Goal: Task Accomplishment & Management: Manage account settings

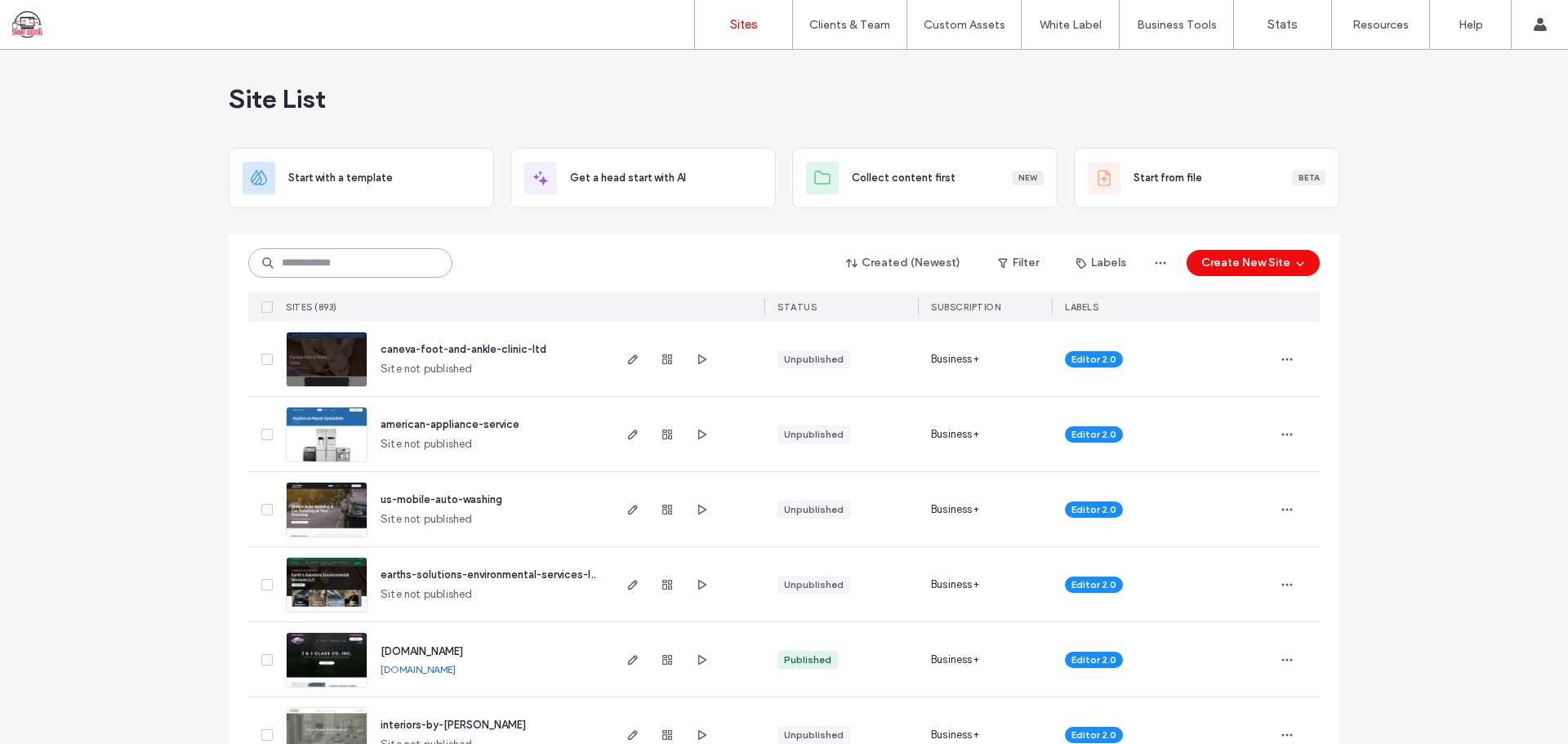
click at [316, 256] on input at bounding box center [349, 263] width 204 height 29
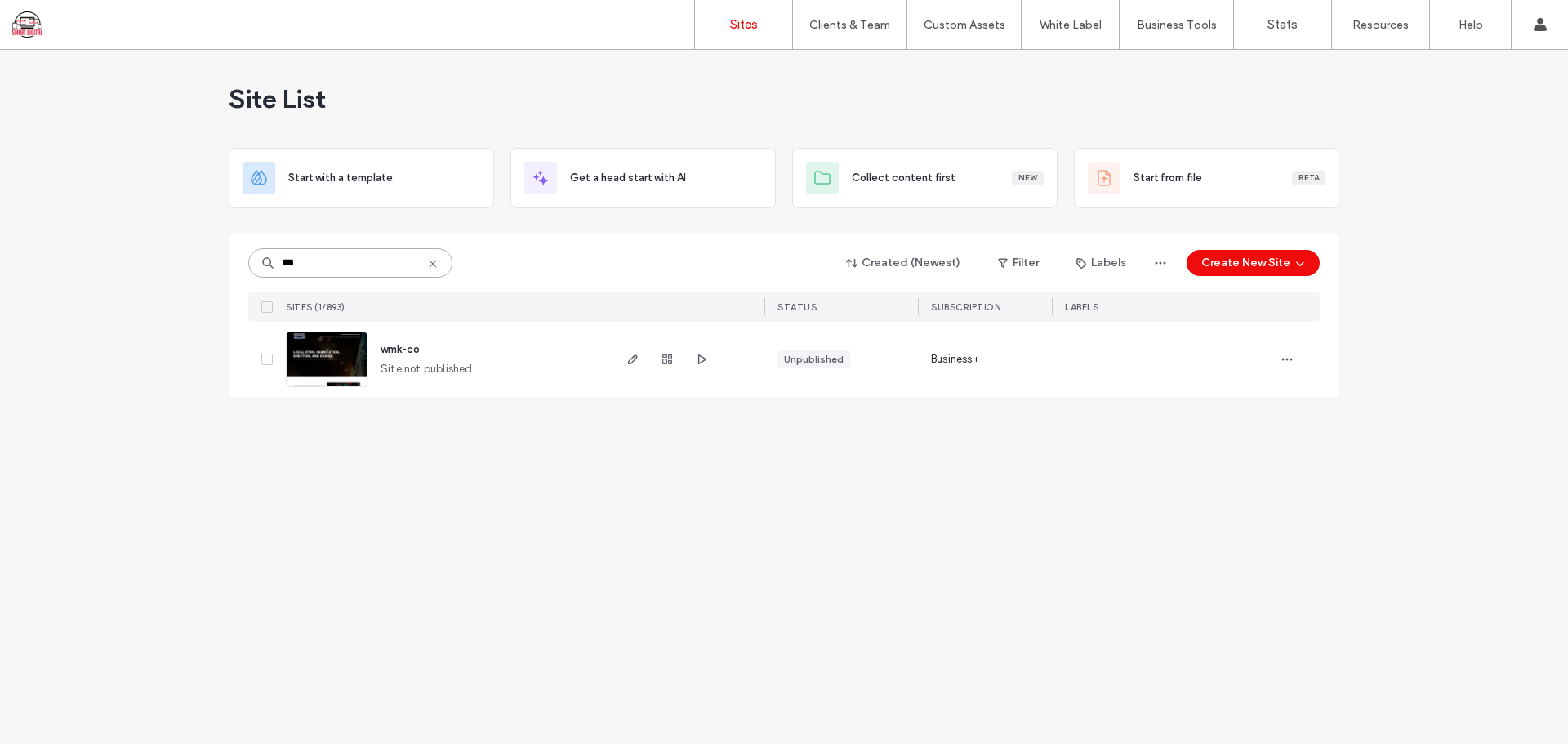
type input "***"
click at [706, 363] on icon "button" at bounding box center [702, 360] width 13 height 13
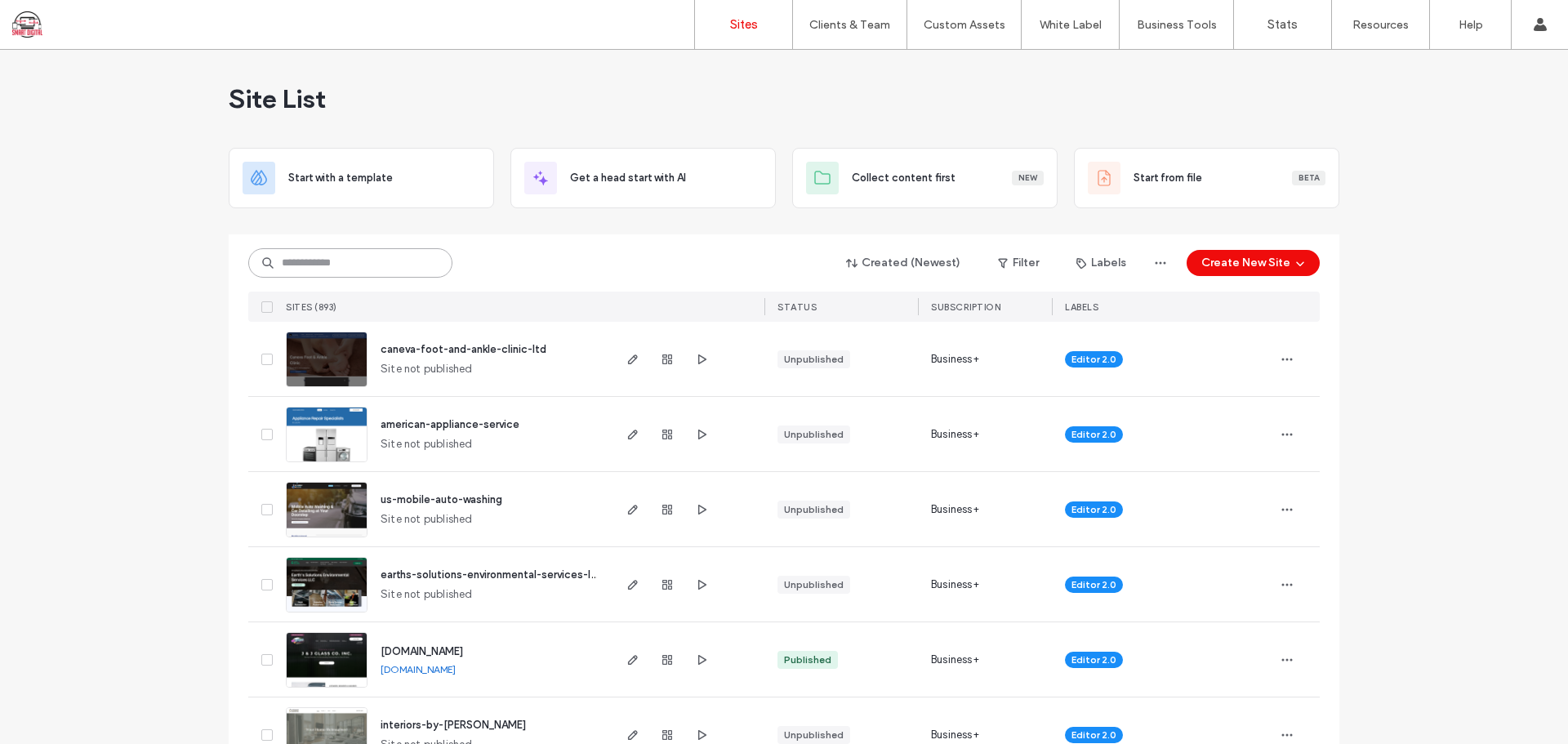
click at [317, 266] on input at bounding box center [349, 263] width 204 height 29
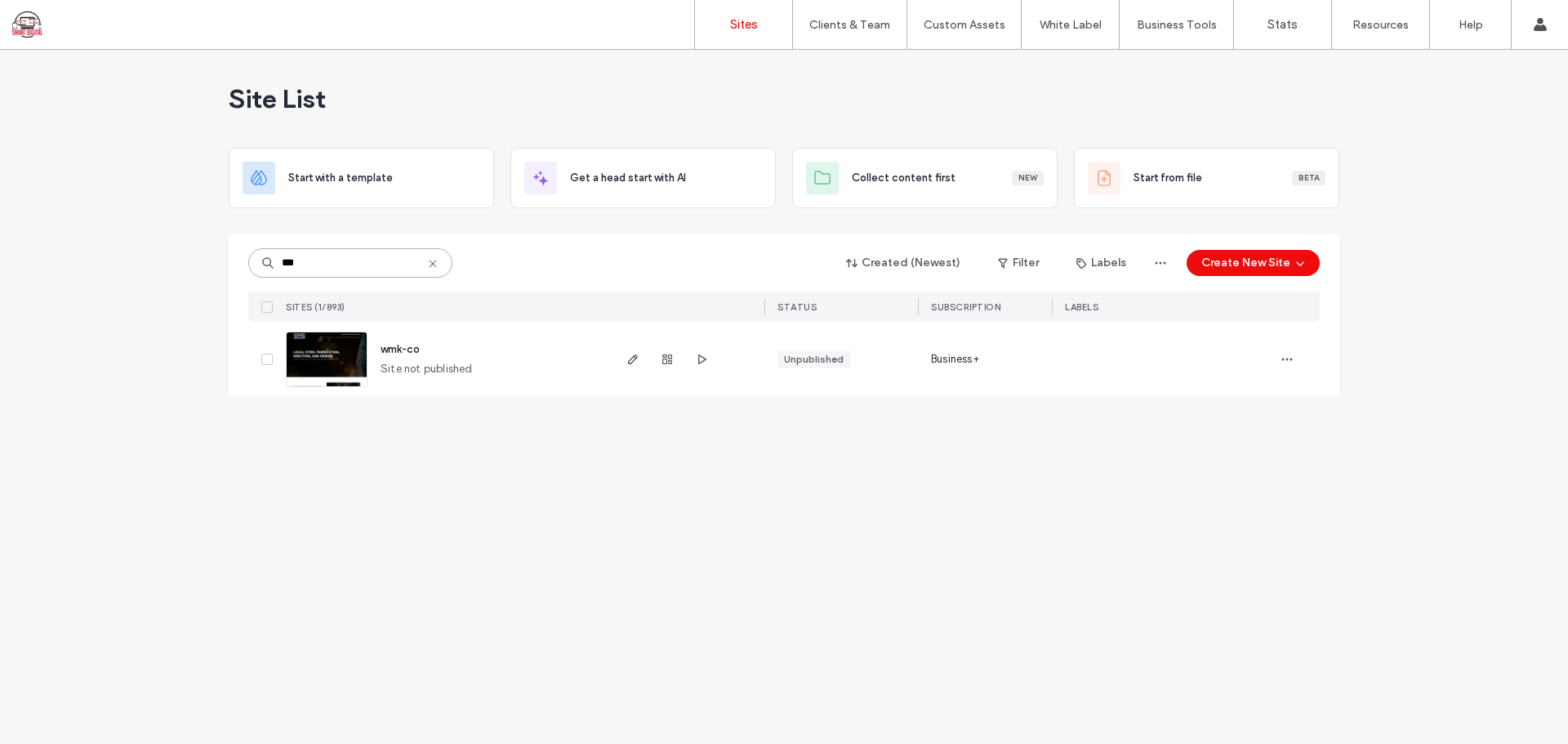
type input "***"
click at [388, 348] on span "wmk-co" at bounding box center [400, 349] width 39 height 12
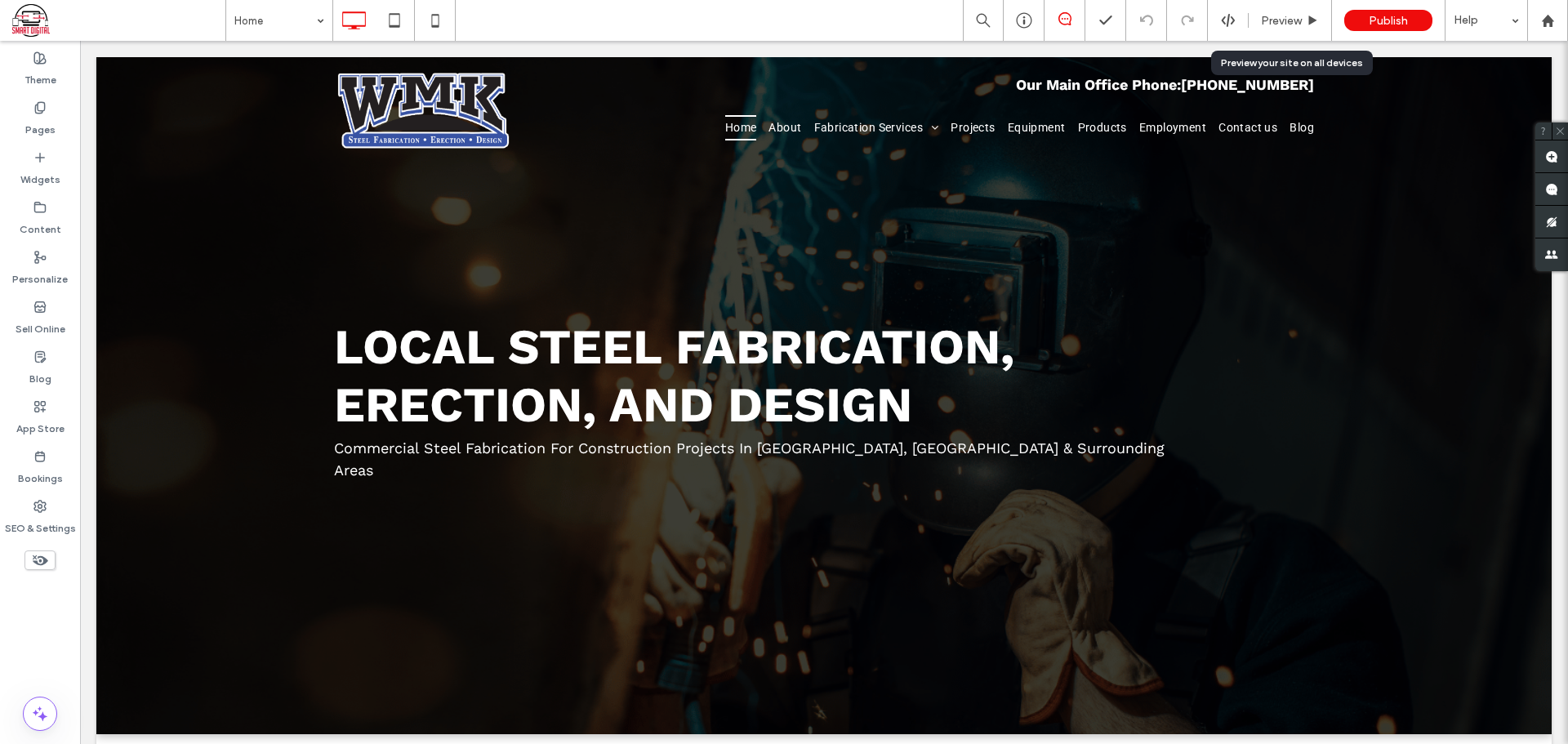
click at [1319, 15] on icon at bounding box center [1313, 20] width 12 height 12
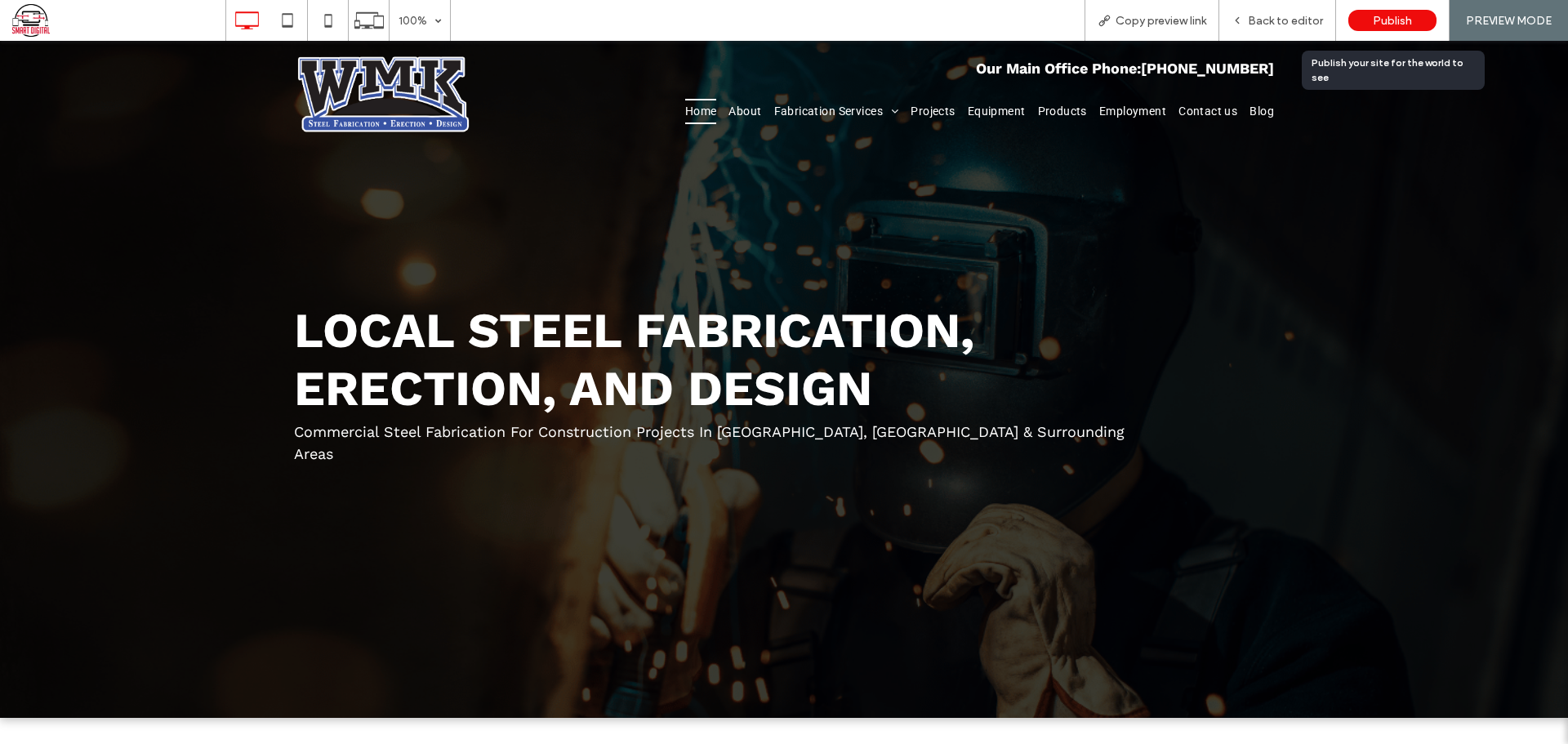
click at [1384, 16] on span "Publish" at bounding box center [1392, 20] width 39 height 14
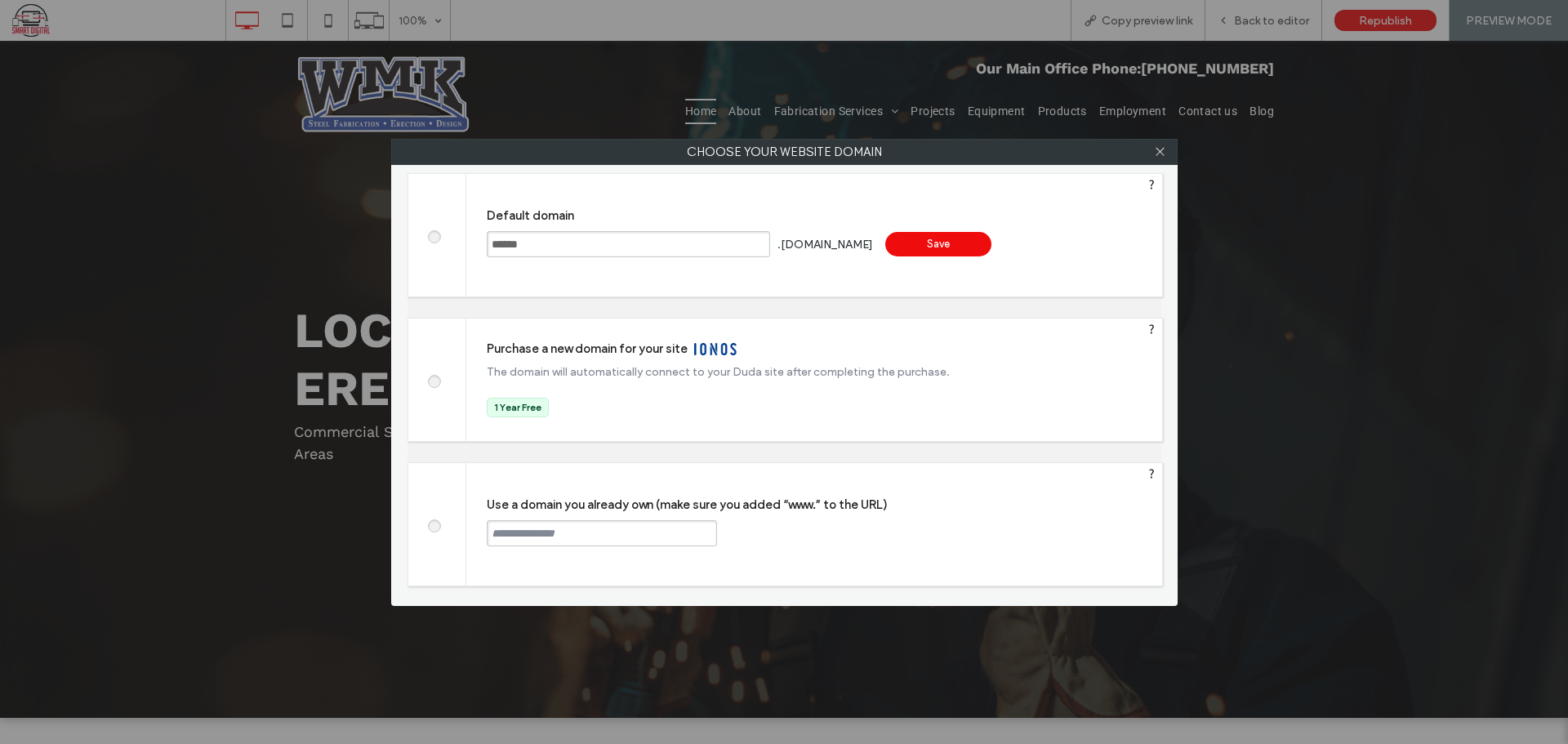
click at [981, 243] on div "Save" at bounding box center [939, 244] width 106 height 25
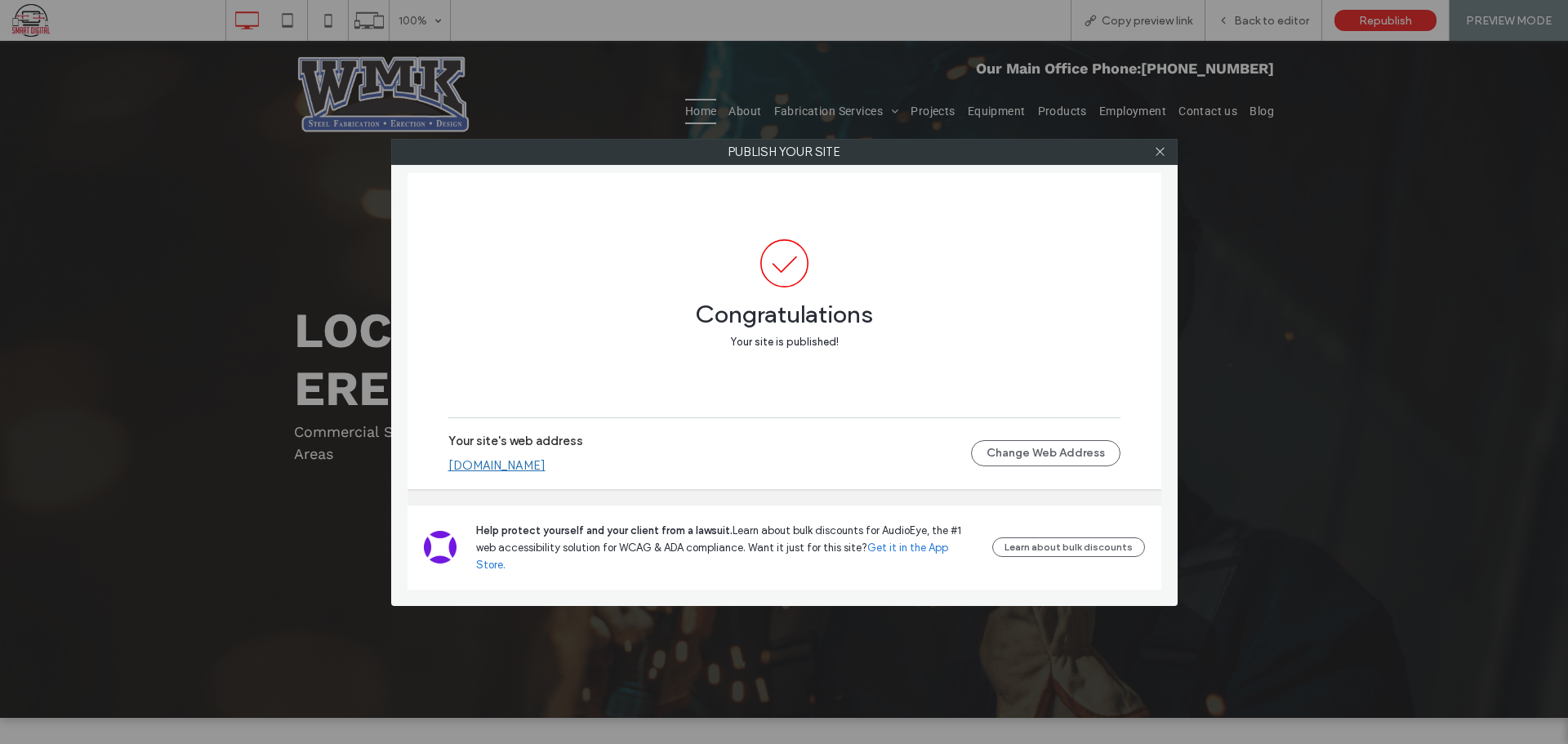
click at [546, 473] on link "[DOMAIN_NAME]" at bounding box center [497, 466] width 97 height 15
click at [1159, 146] on icon at bounding box center [1160, 151] width 12 height 12
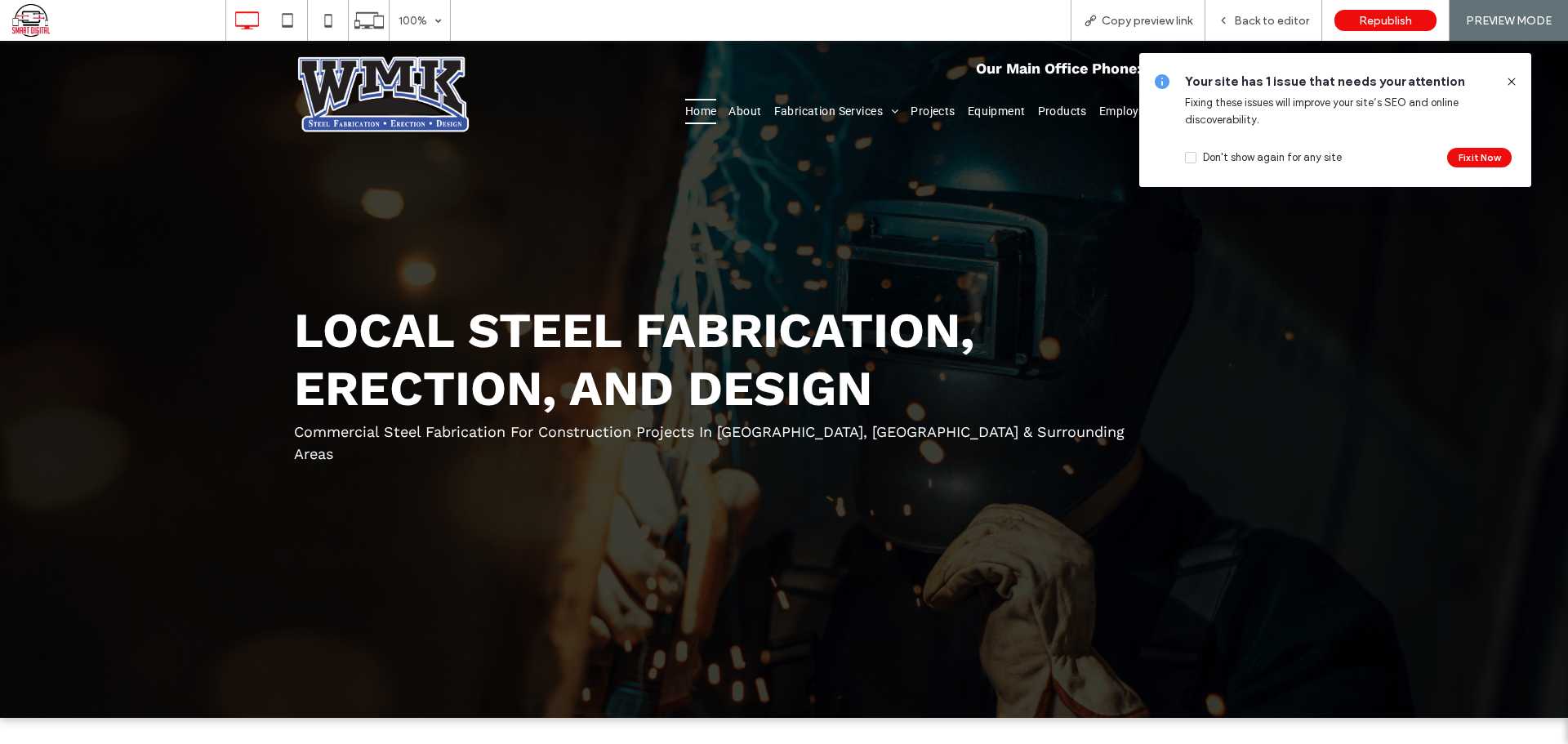
click at [1262, 28] on div "Back to editor" at bounding box center [1264, 20] width 117 height 41
click at [1252, 24] on span "Back to editor" at bounding box center [1272, 20] width 75 height 14
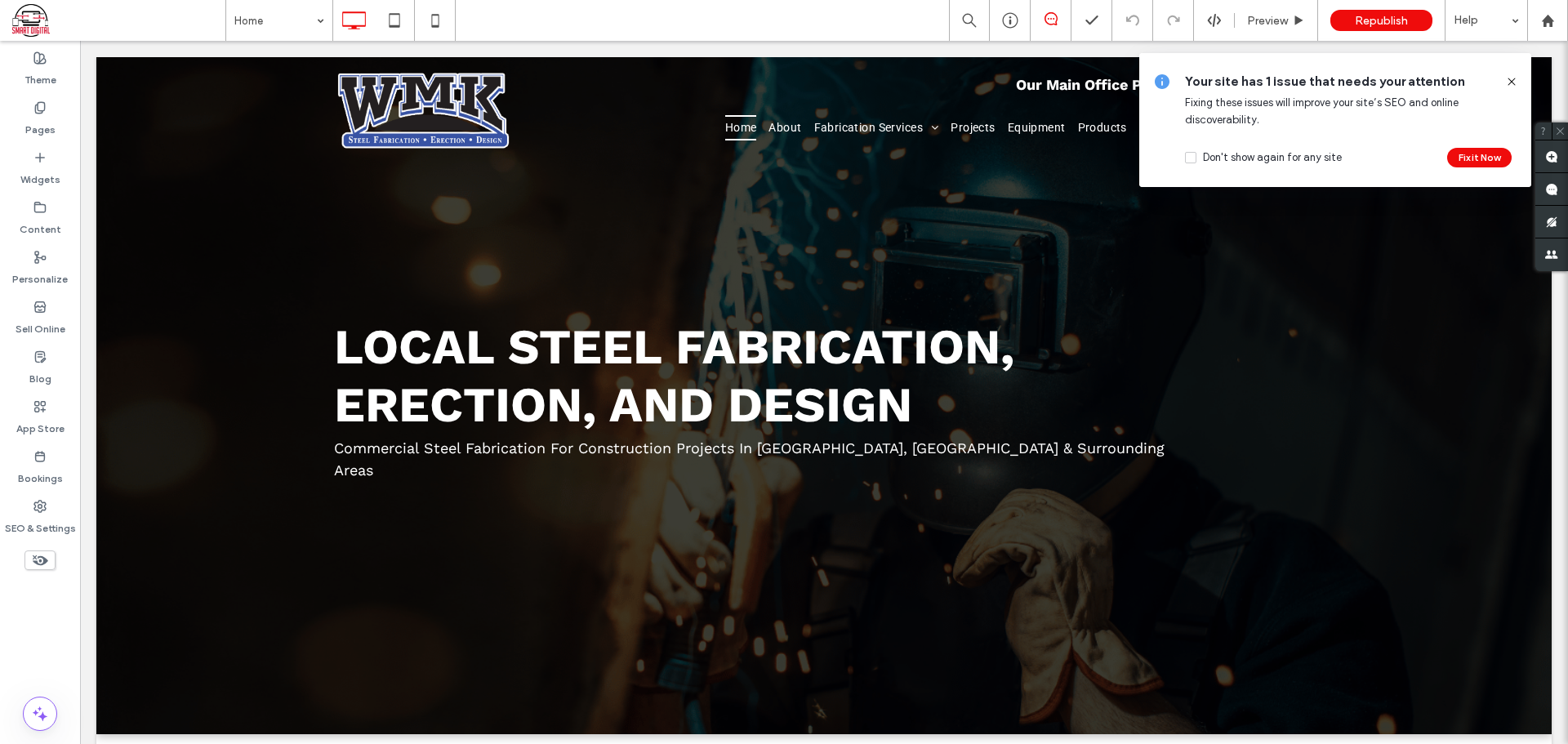
click at [48, 502] on div "SEO & Settings" at bounding box center [40, 517] width 81 height 49
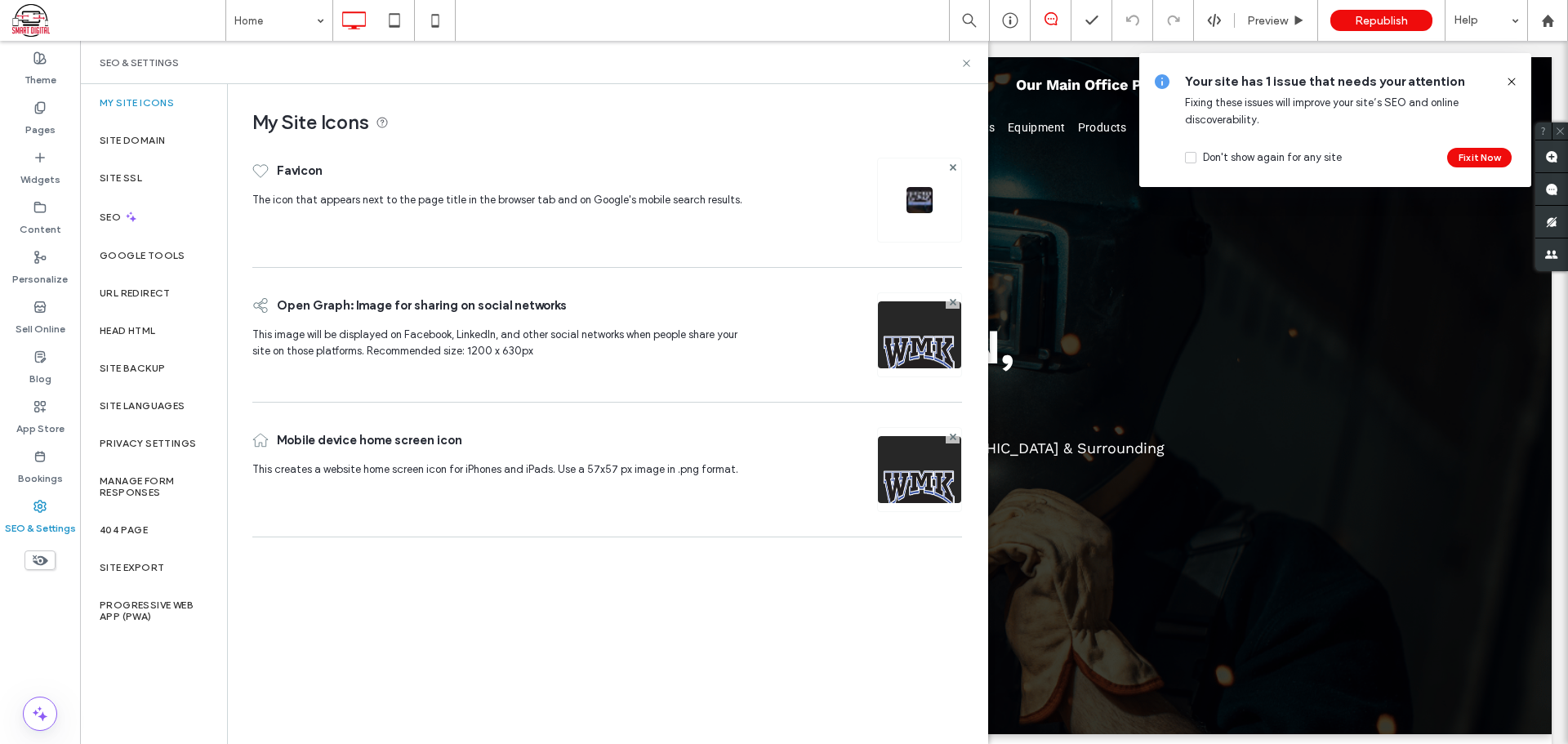
click at [149, 218] on div "SEO" at bounding box center [154, 217] width 147 height 40
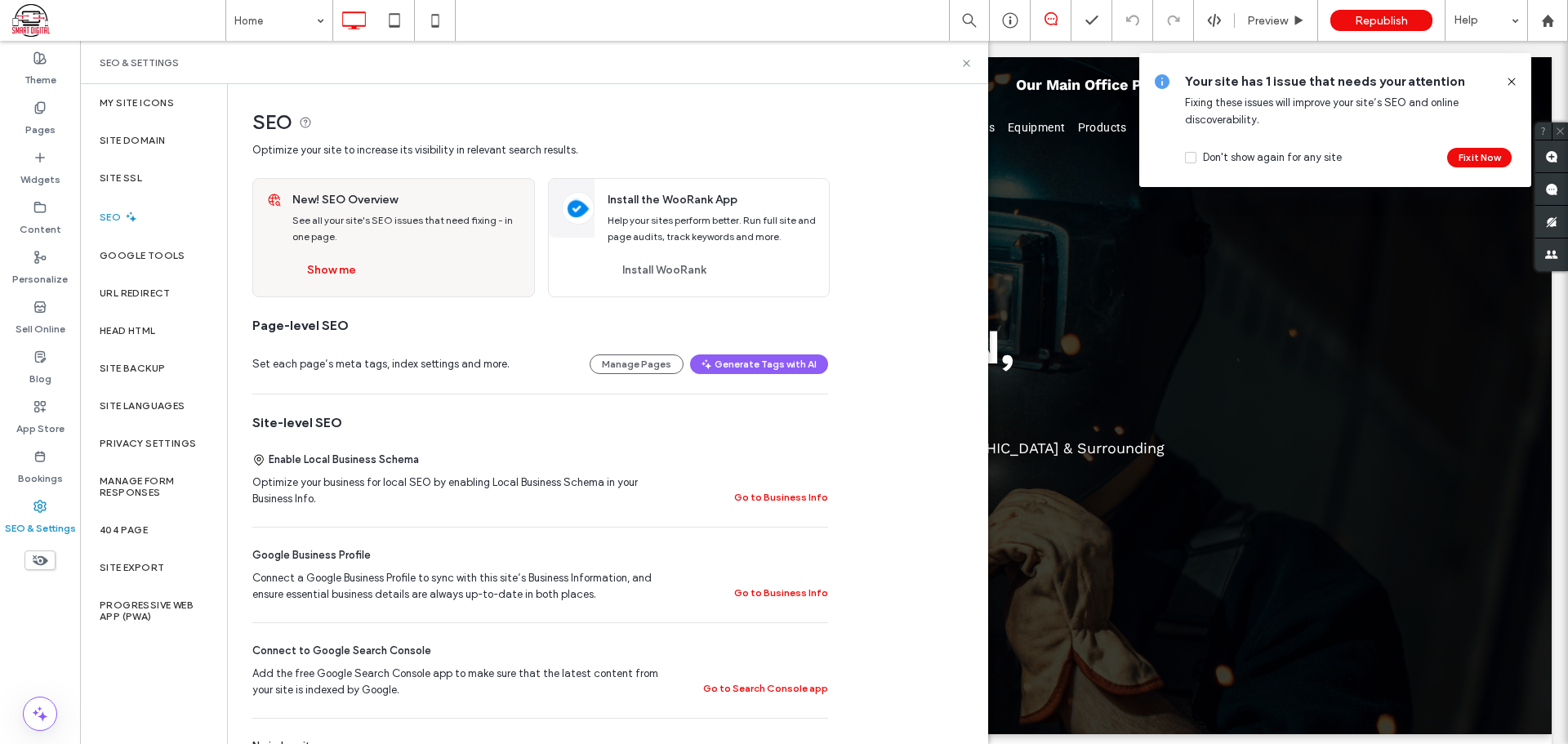
click at [35, 124] on label "Pages" at bounding box center [40, 125] width 30 height 23
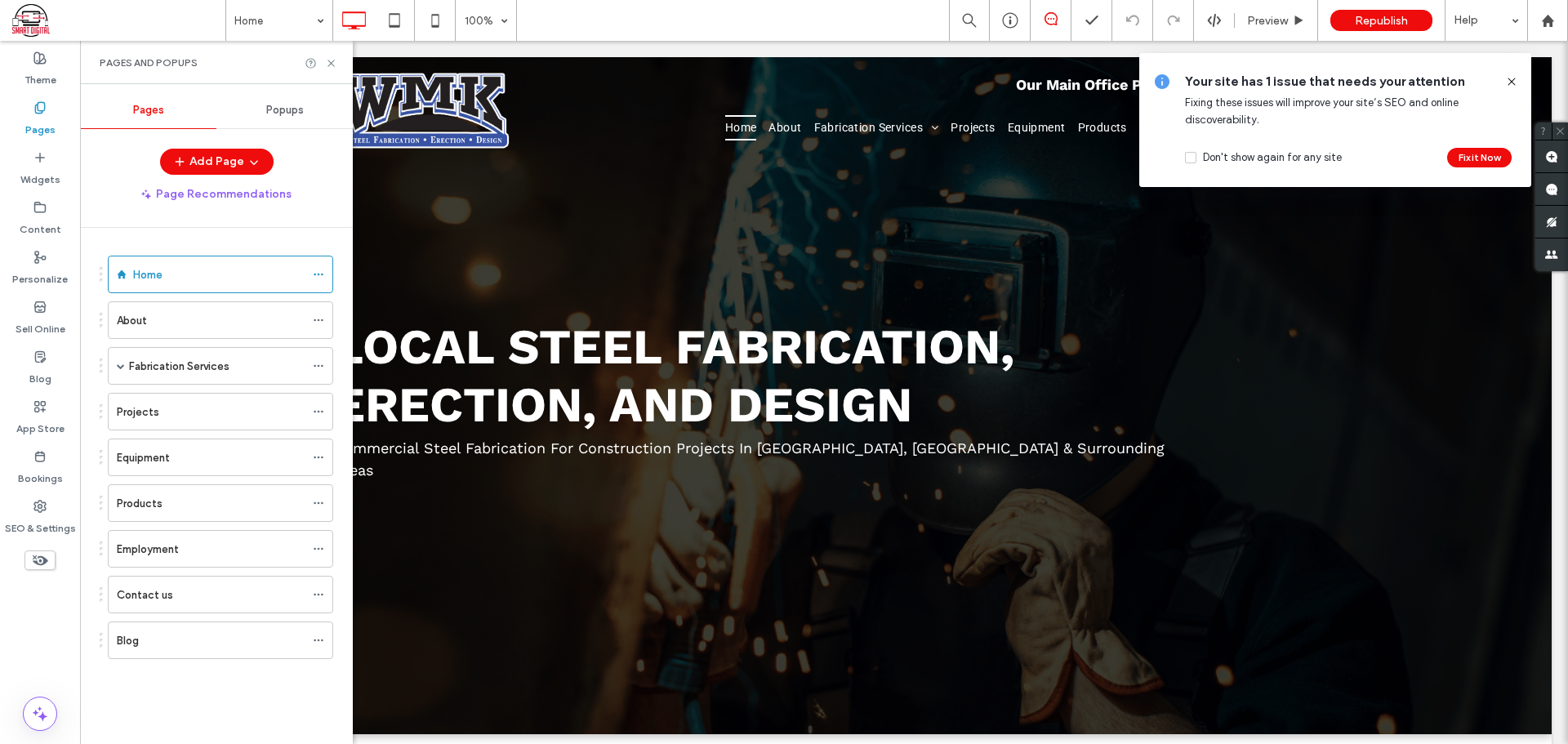
click at [315, 272] on icon at bounding box center [318, 275] width 12 height 12
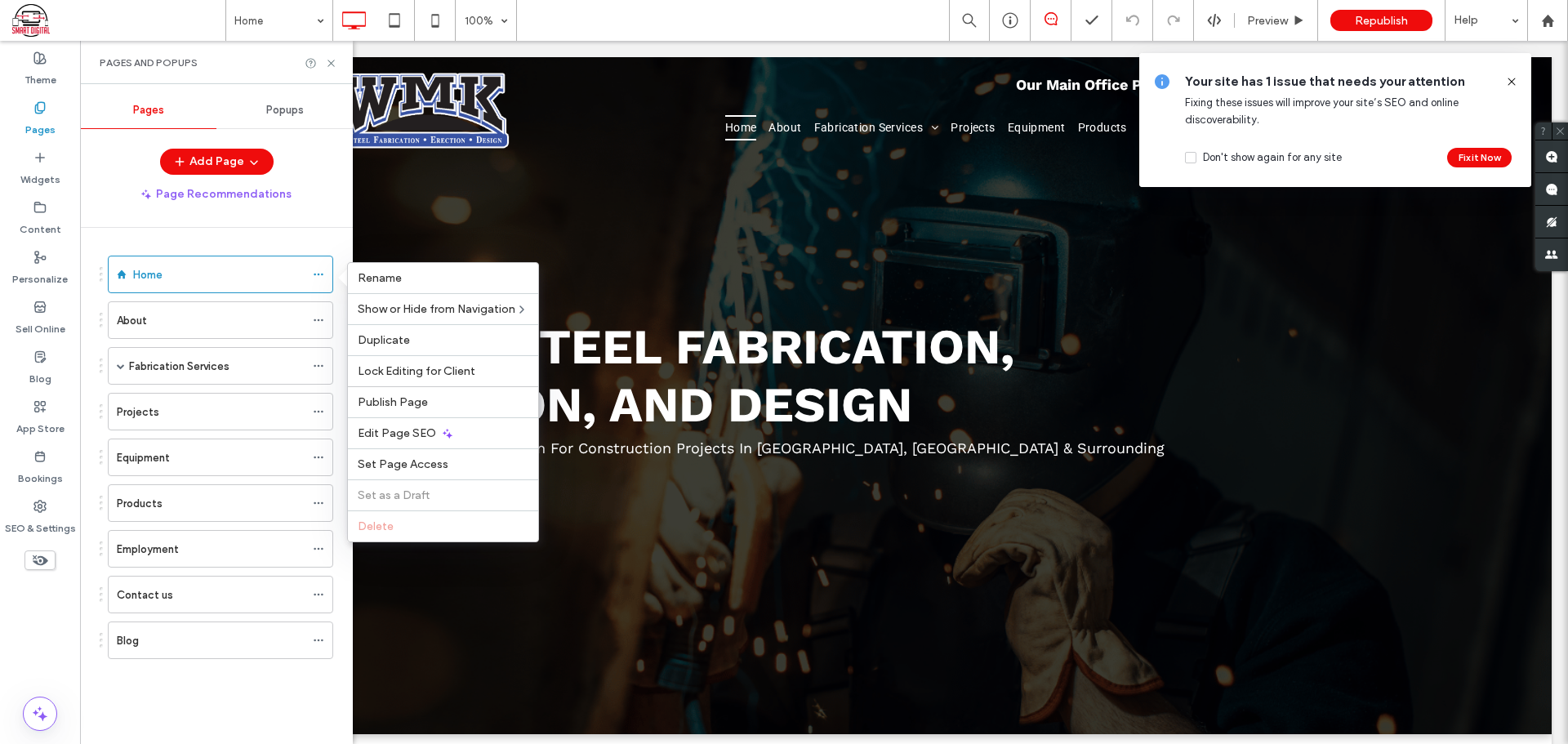
click at [413, 434] on span "Edit Page SEO" at bounding box center [397, 433] width 79 height 14
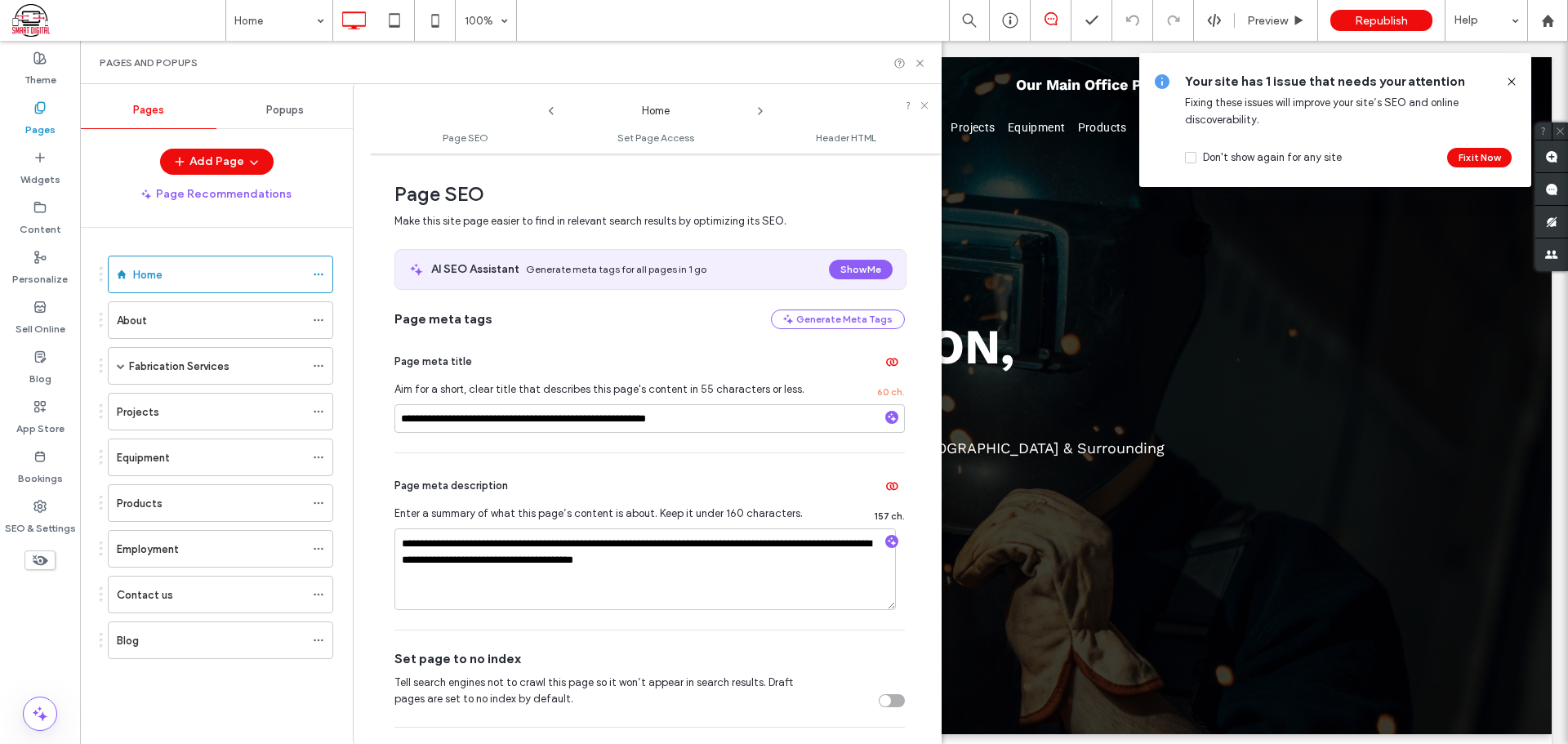
click at [183, 513] on div "Products" at bounding box center [210, 502] width 188 height 36
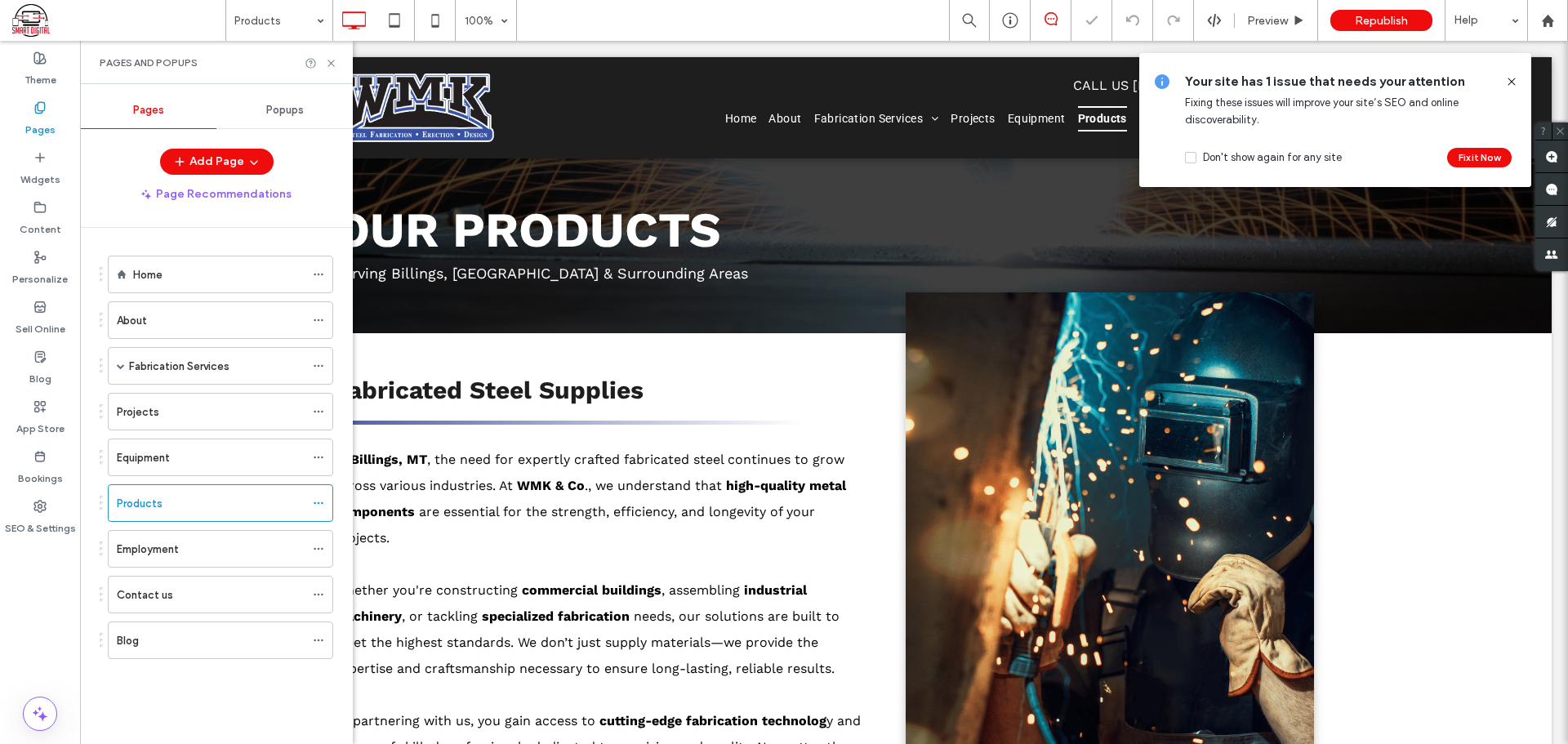
click at [319, 497] on span at bounding box center [318, 503] width 12 height 25
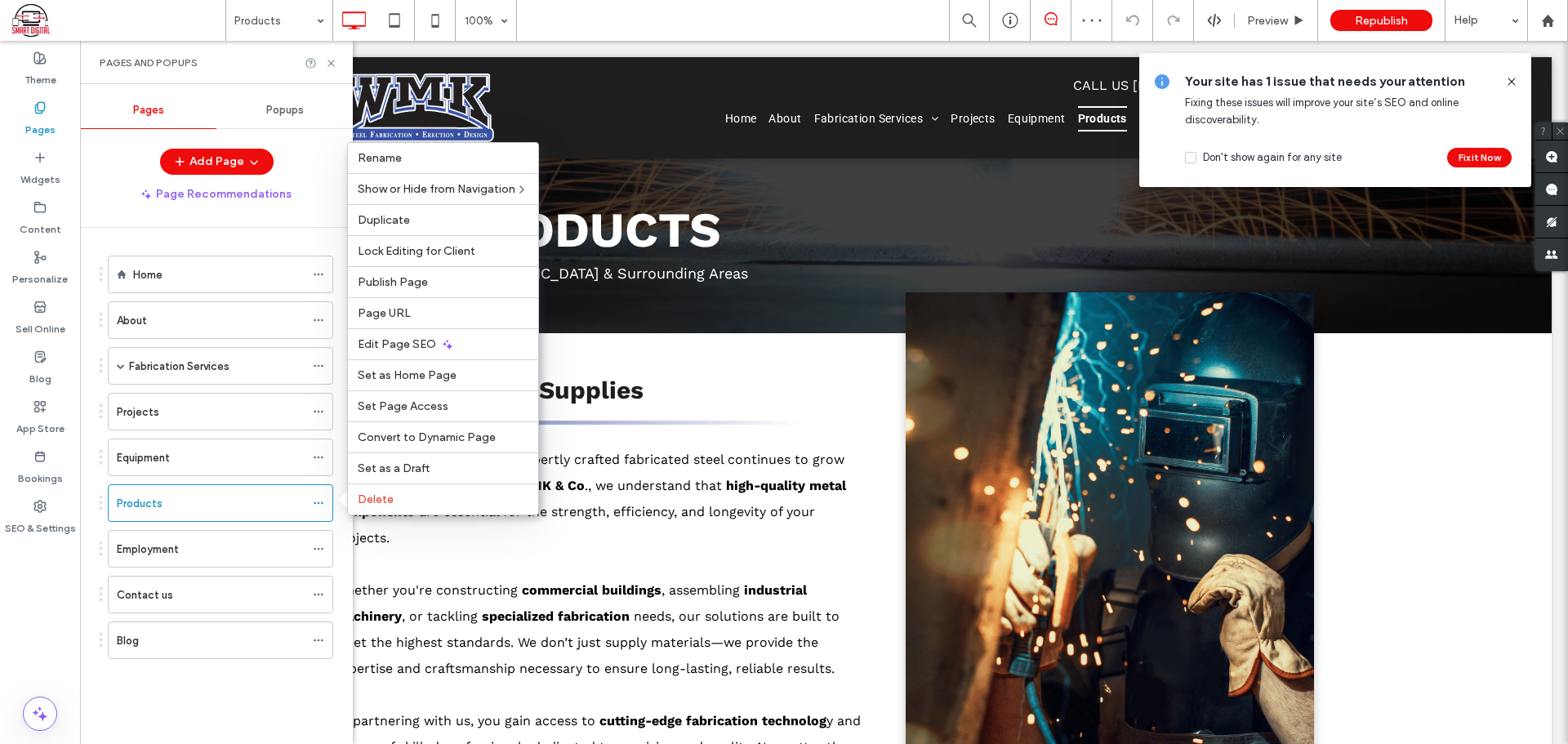
click at [411, 340] on span "Edit Page SEO" at bounding box center [397, 344] width 79 height 14
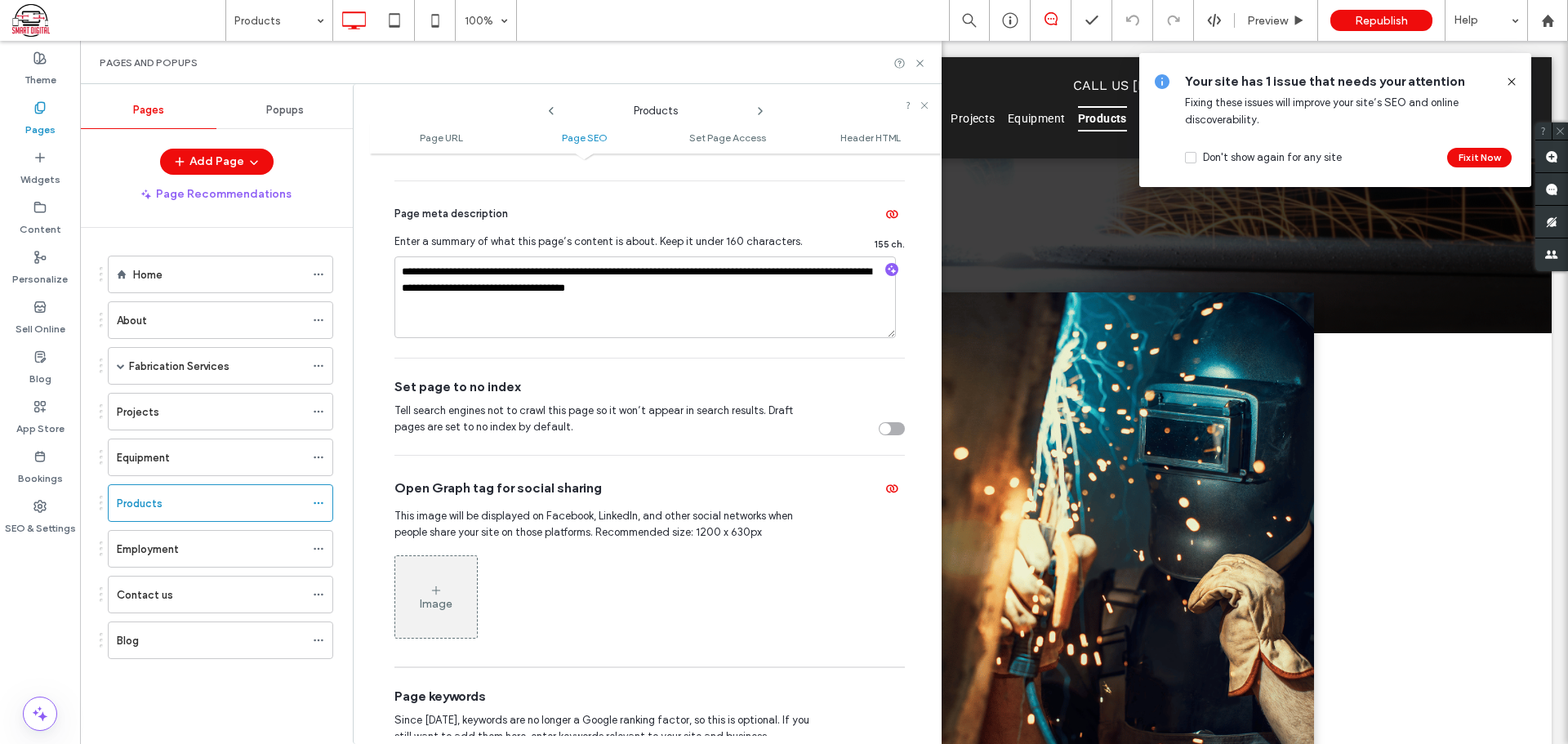
scroll to position [488, 0]
click at [203, 450] on div "Equipment" at bounding box center [210, 458] width 188 height 17
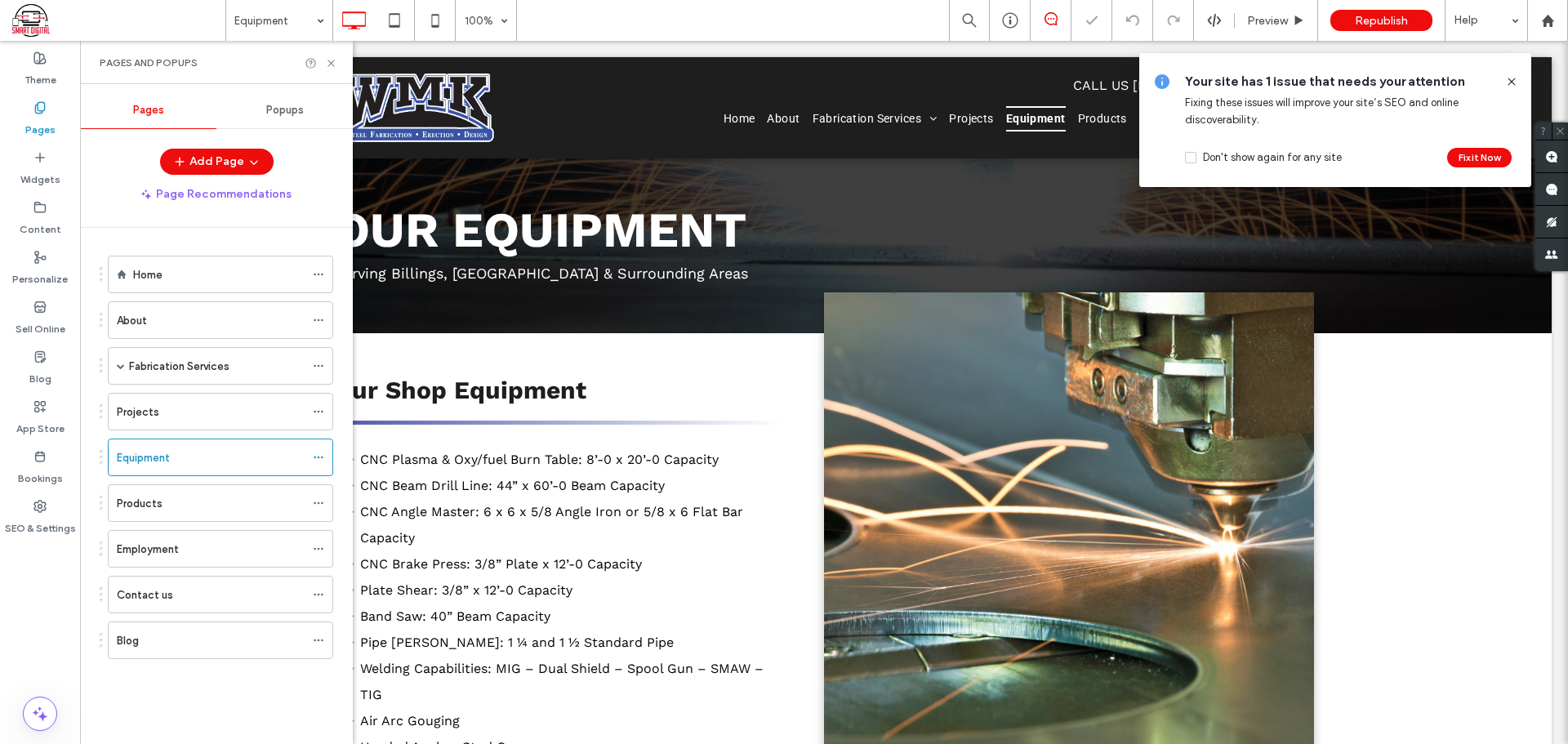
click at [326, 454] on div at bounding box center [322, 458] width 19 height 25
click at [317, 454] on icon at bounding box center [318, 458] width 12 height 12
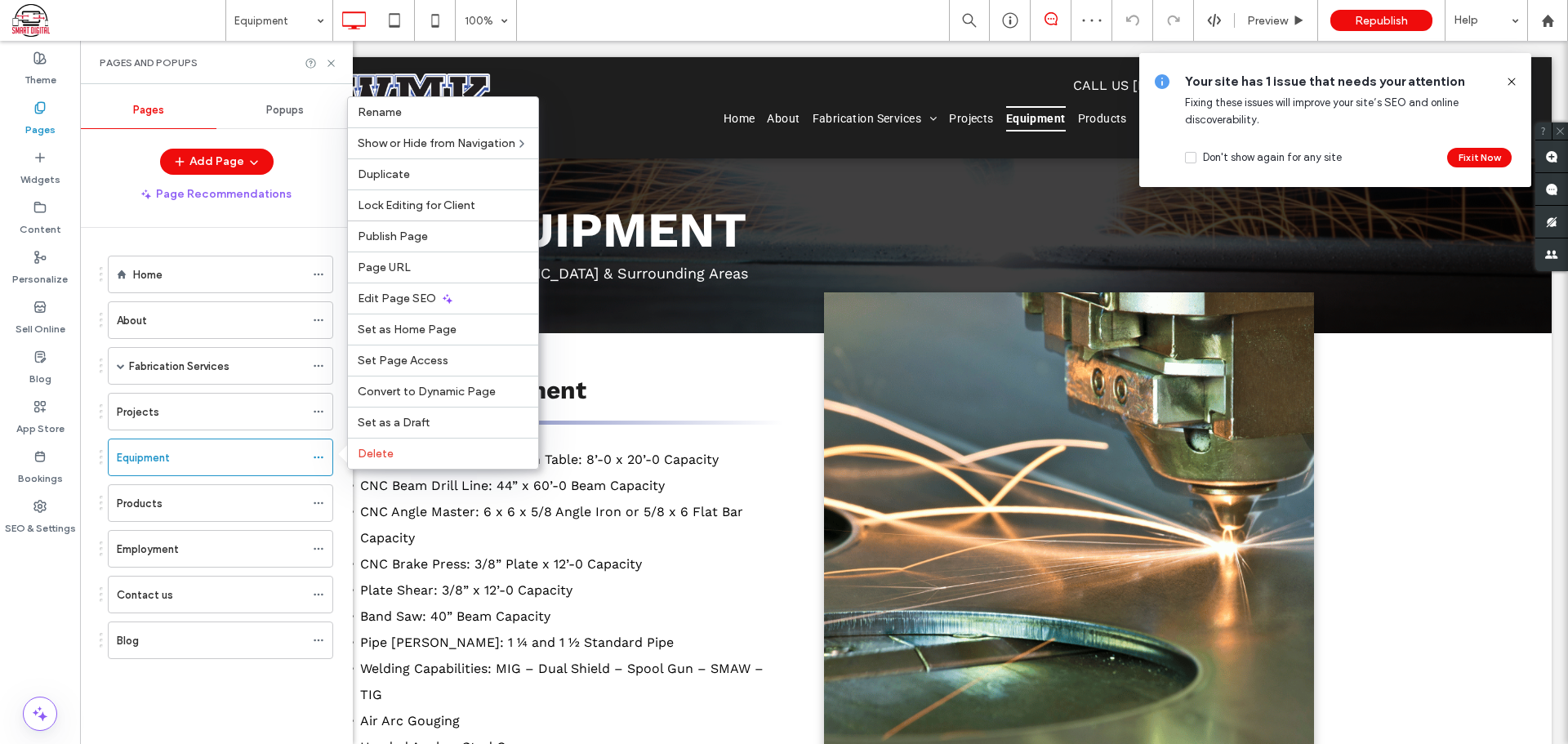
click at [405, 294] on span "Edit Page SEO" at bounding box center [397, 298] width 79 height 14
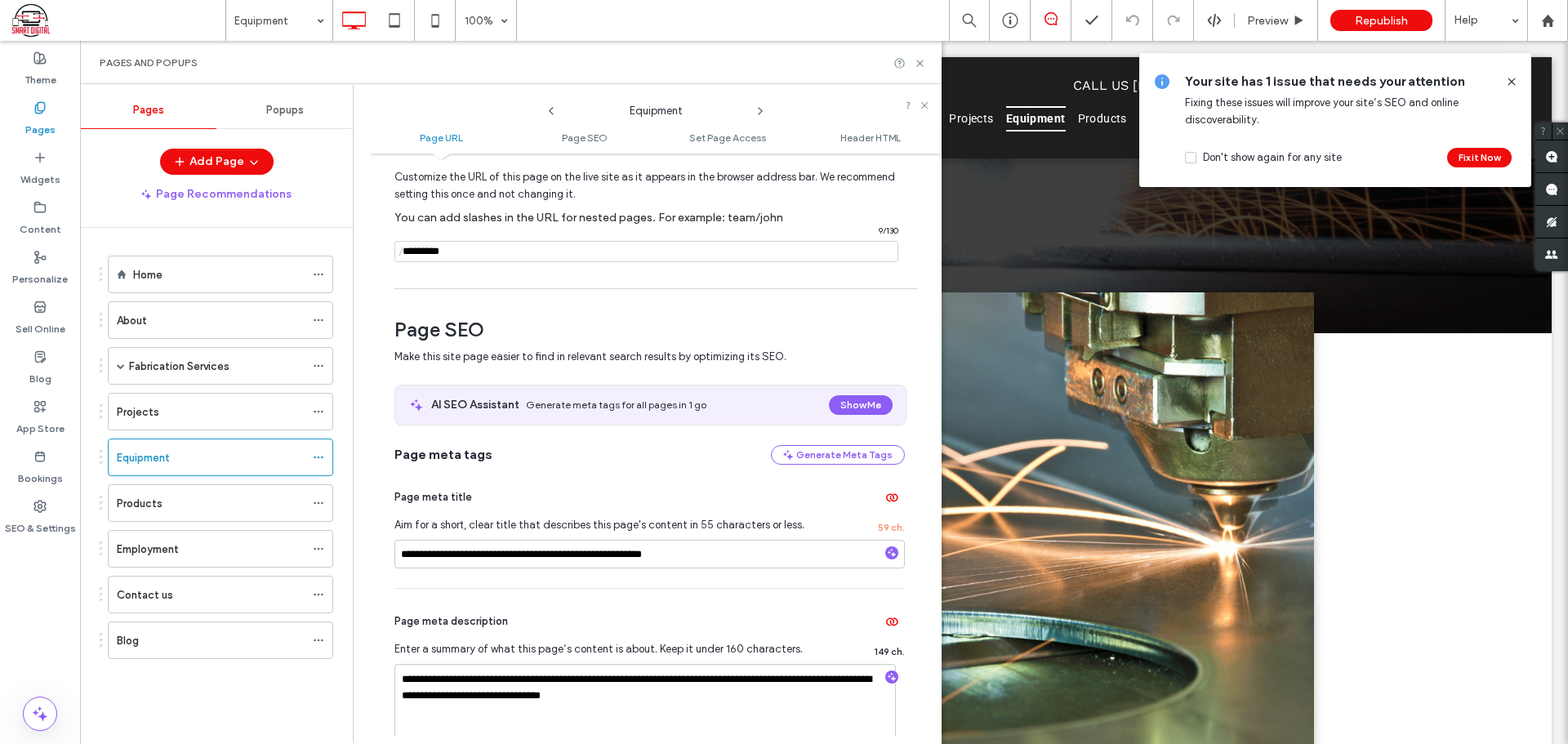
scroll to position [81, 0]
